Goal: Transaction & Acquisition: Purchase product/service

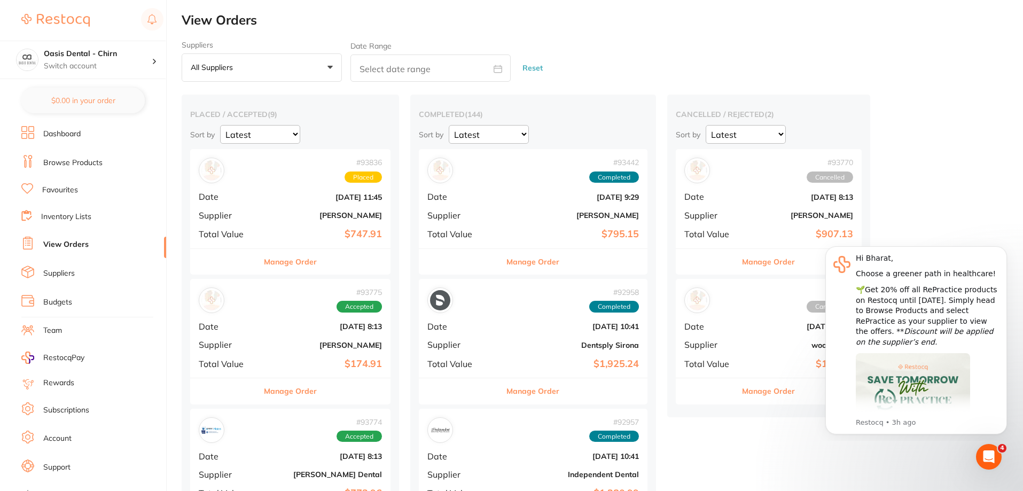
click at [83, 164] on link "Browse Products" at bounding box center [72, 163] width 59 height 11
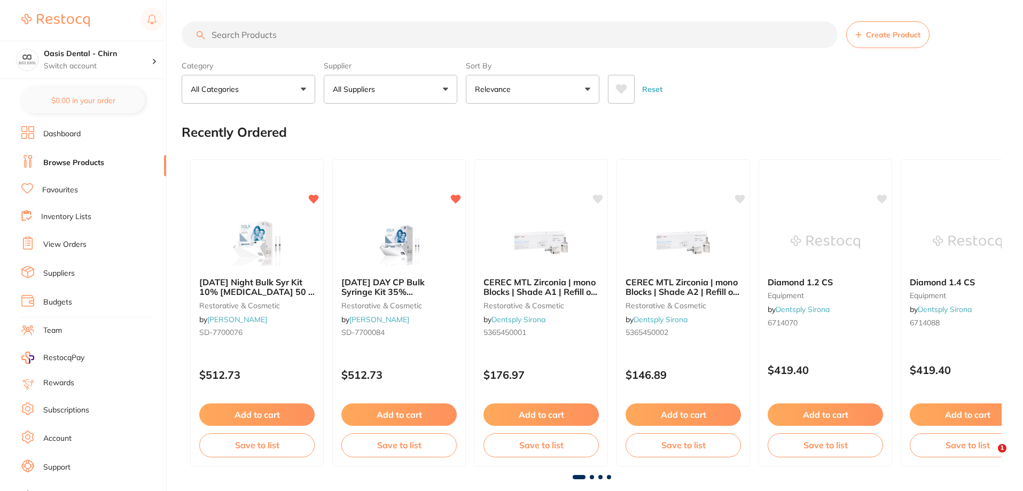
click at [305, 37] on input "search" at bounding box center [510, 34] width 656 height 27
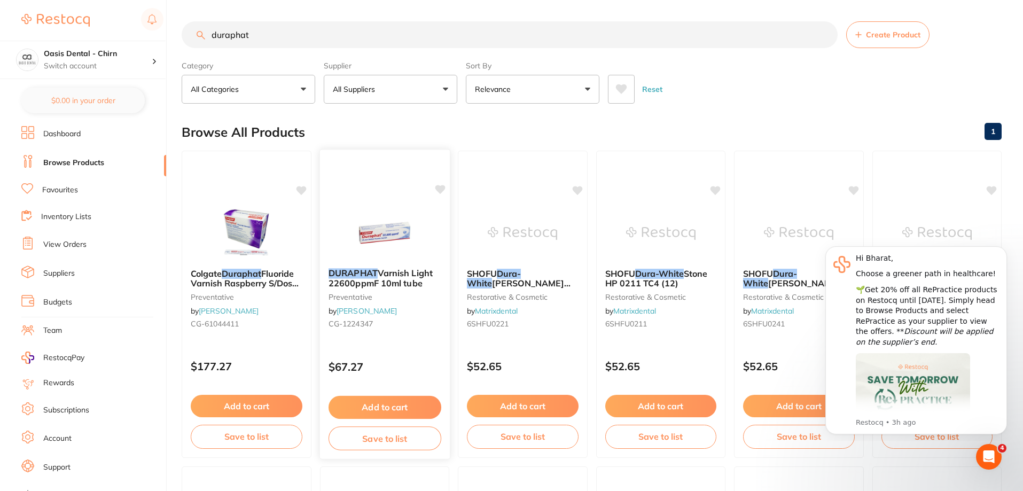
type input "duraphat"
click at [441, 188] on icon at bounding box center [440, 189] width 10 height 9
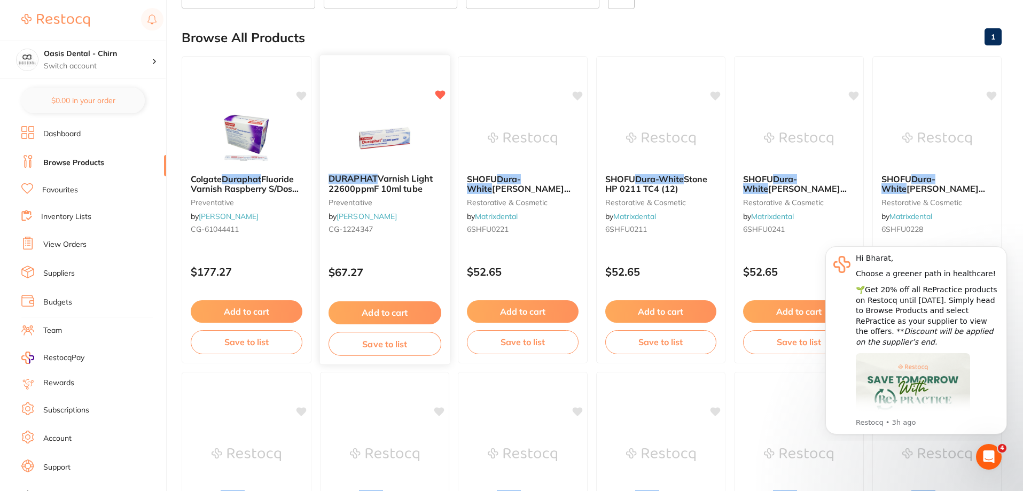
scroll to position [107, 0]
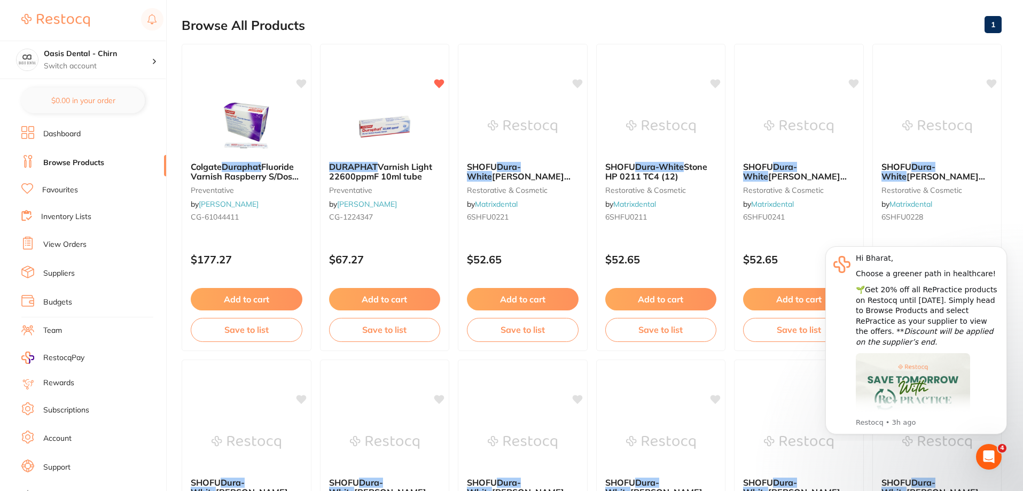
drag, startPoint x: 381, startPoint y: 124, endPoint x: 429, endPoint y: 157, distance: 57.7
click at [381, 123] on img at bounding box center [384, 126] width 69 height 53
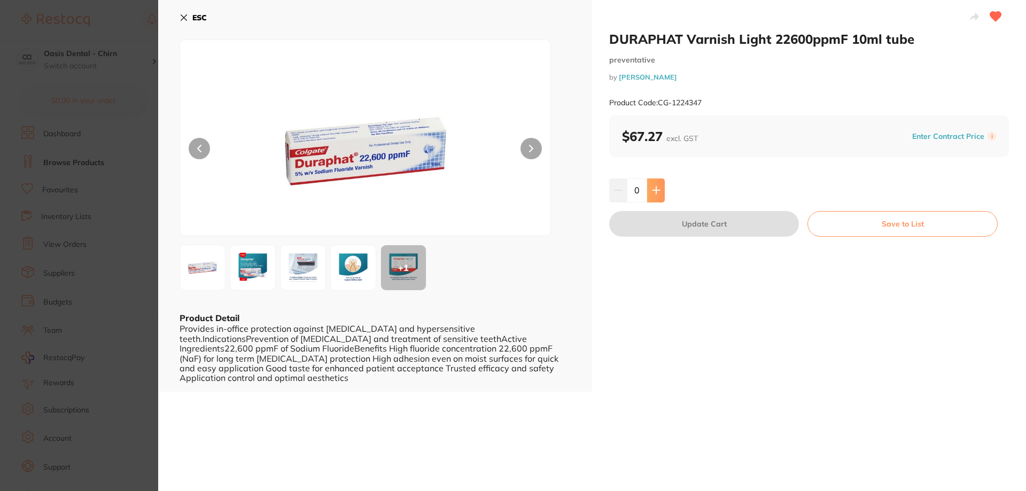
click at [655, 184] on button at bounding box center [656, 190] width 18 height 24
type input "1"
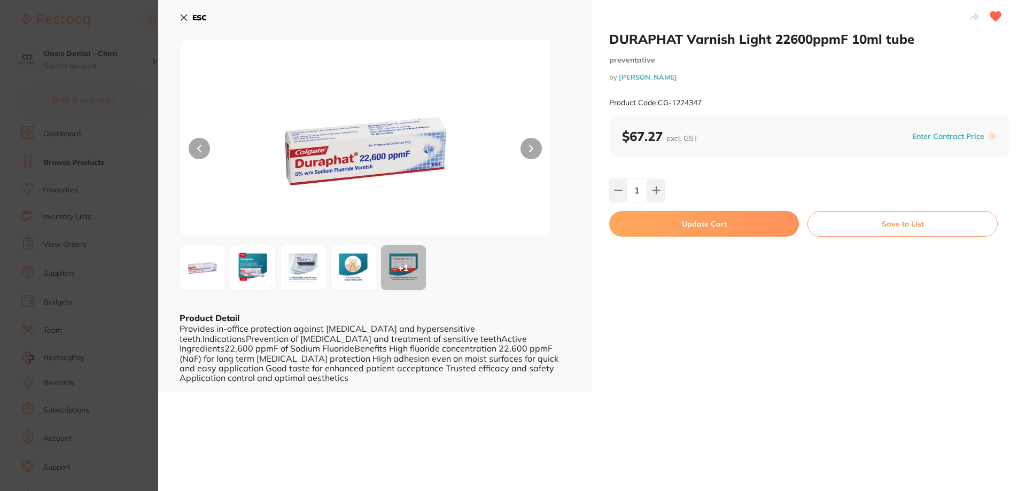
click at [689, 221] on button "Update Cart" at bounding box center [704, 224] width 190 height 26
checkbox input "false"
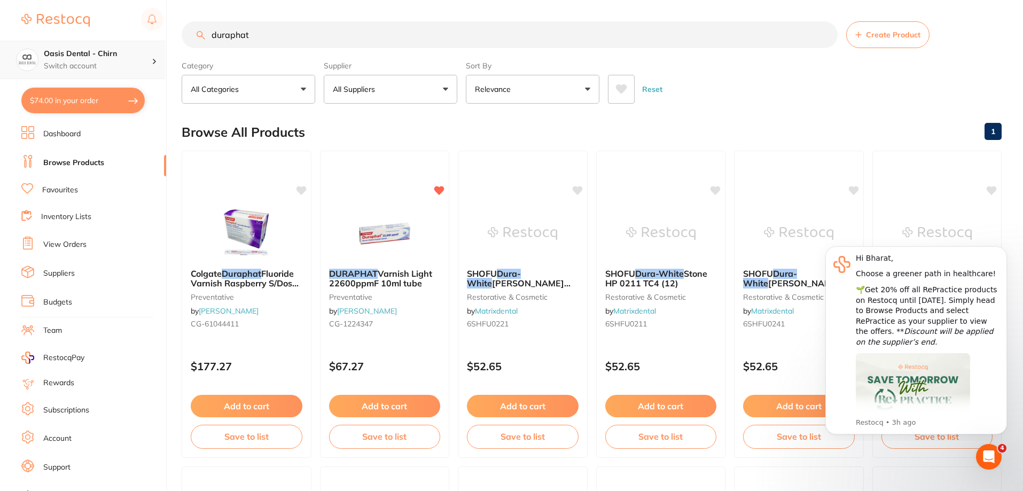
drag, startPoint x: 289, startPoint y: 35, endPoint x: 136, endPoint y: 42, distance: 152.5
click at [137, 42] on div "$74.00 Oasis Dental - Chirn Switch account Oasis Dental - Chirn $74.00 in your …" at bounding box center [511, 245] width 1023 height 491
type input "leaf guage"
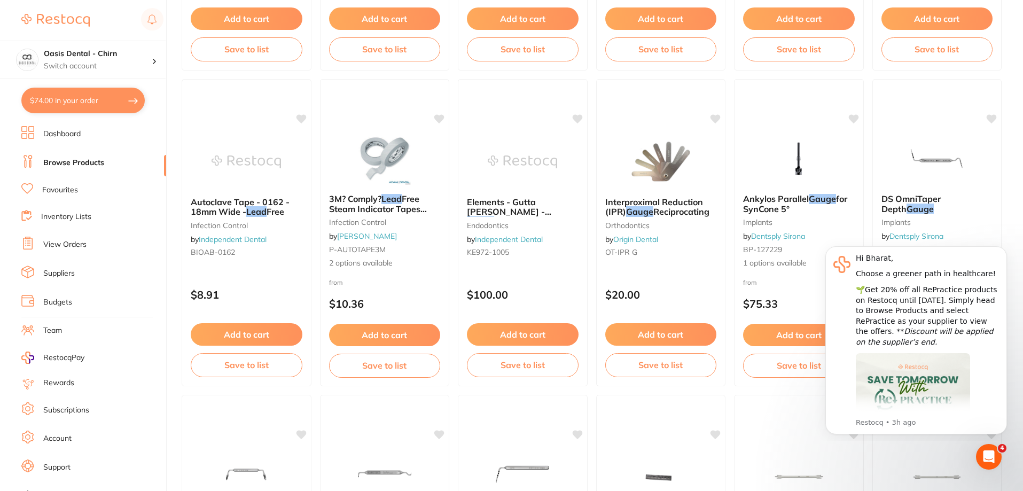
scroll to position [1961, 0]
